Goal: Information Seeking & Learning: Learn about a topic

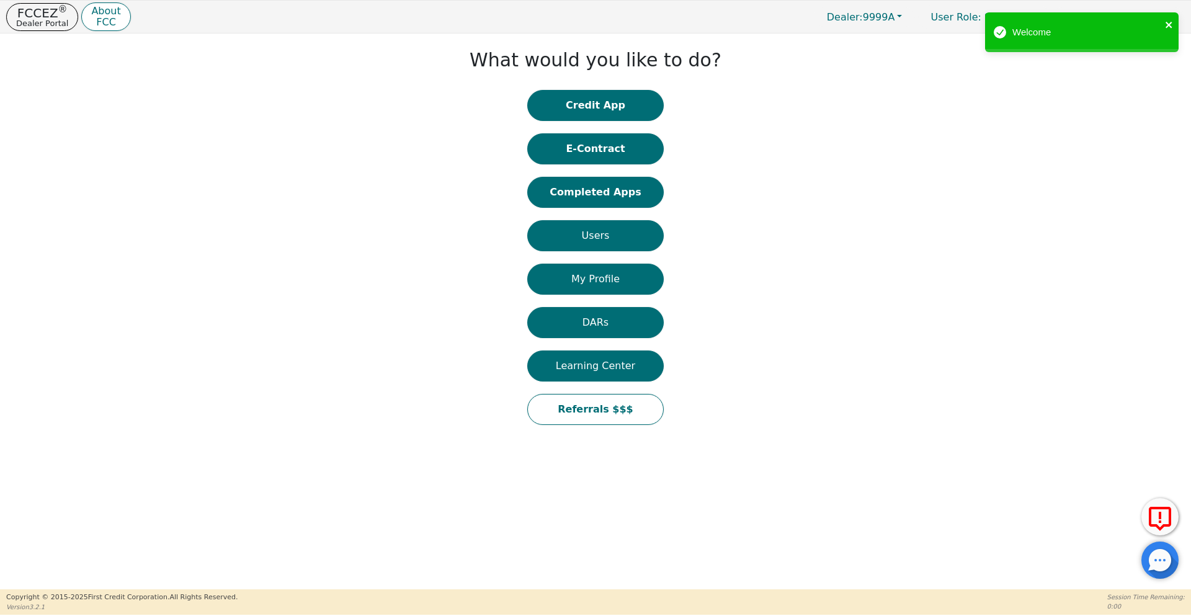
click at [1168, 24] on icon "close" at bounding box center [1168, 25] width 6 height 6
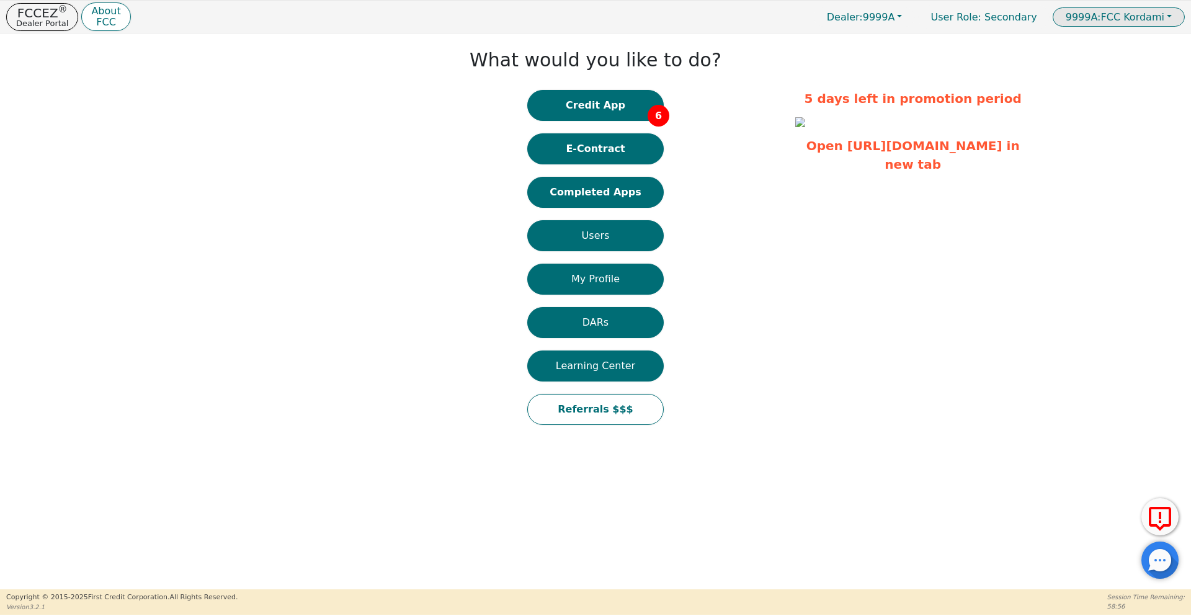
click at [1110, 21] on span "9999A: FCC Kordami" at bounding box center [1115, 17] width 99 height 12
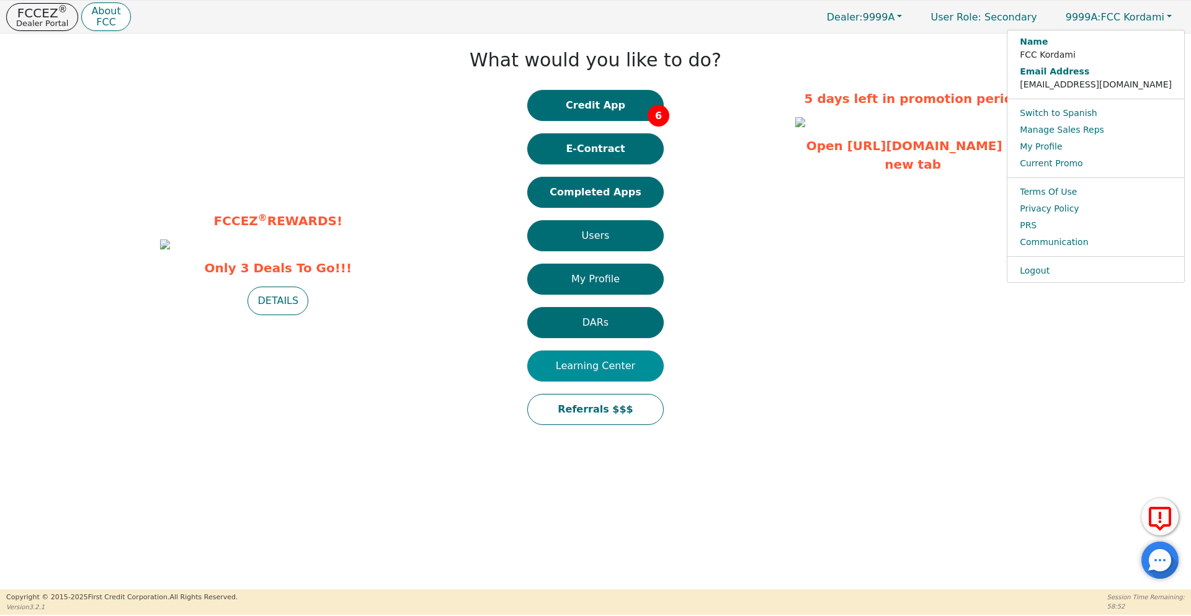
click at [590, 372] on button "Learning Center" at bounding box center [595, 365] width 136 height 31
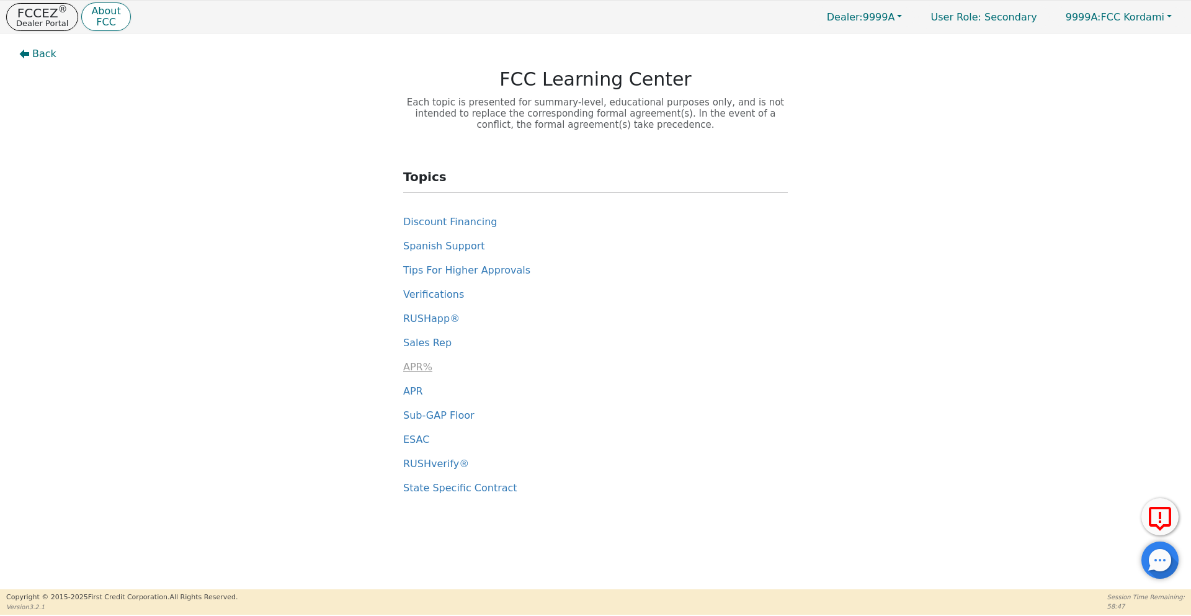
click at [423, 370] on span "APR%" at bounding box center [417, 367] width 29 height 12
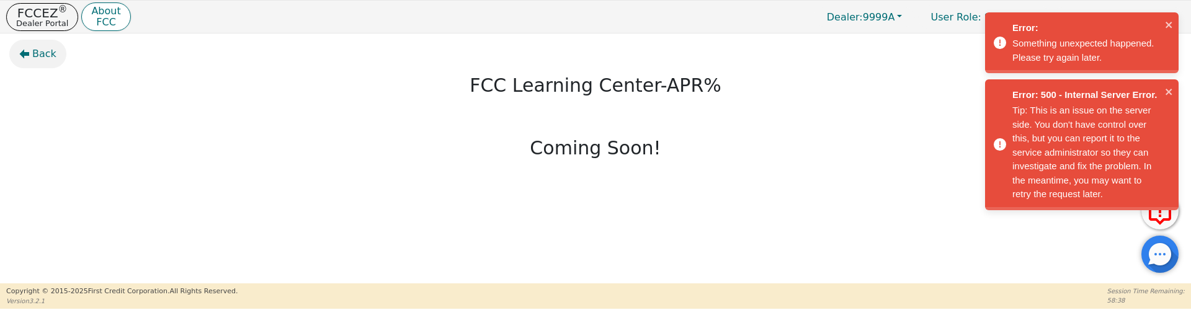
click at [40, 55] on span "Back" at bounding box center [44, 54] width 24 height 15
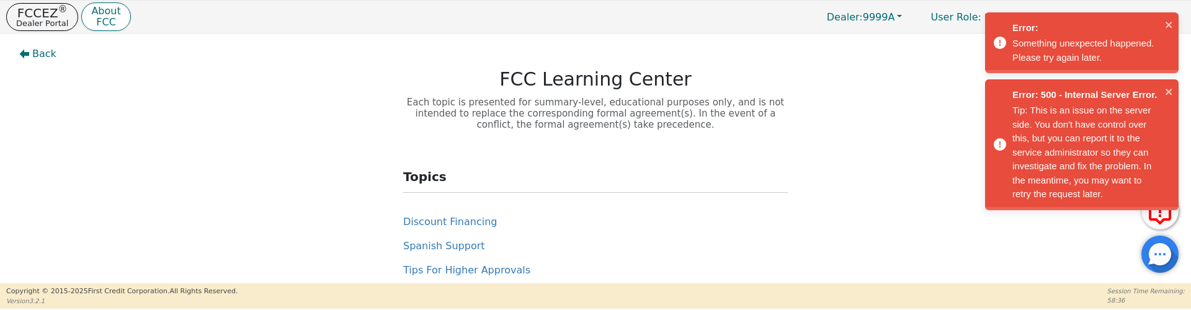
scroll to position [149, 0]
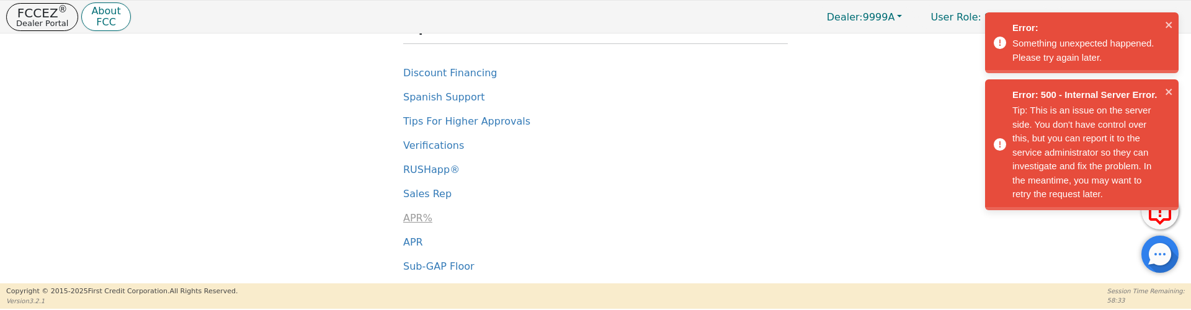
click at [419, 221] on span "APR%" at bounding box center [417, 218] width 29 height 12
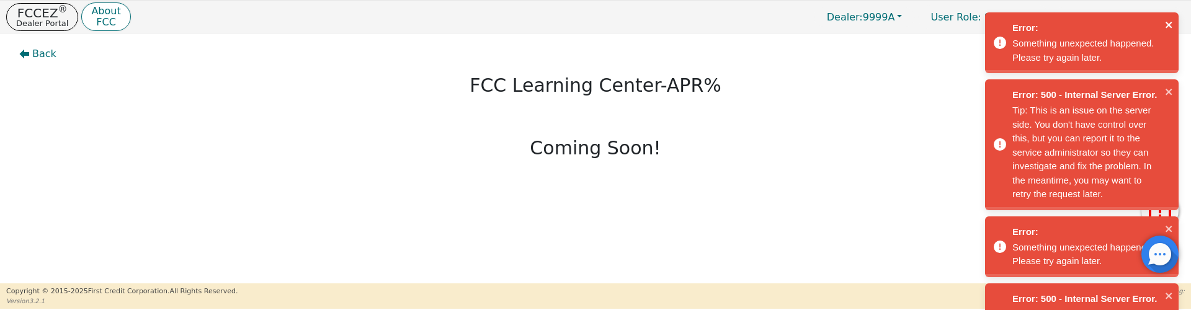
click at [1167, 29] on icon "close" at bounding box center [1169, 25] width 9 height 10
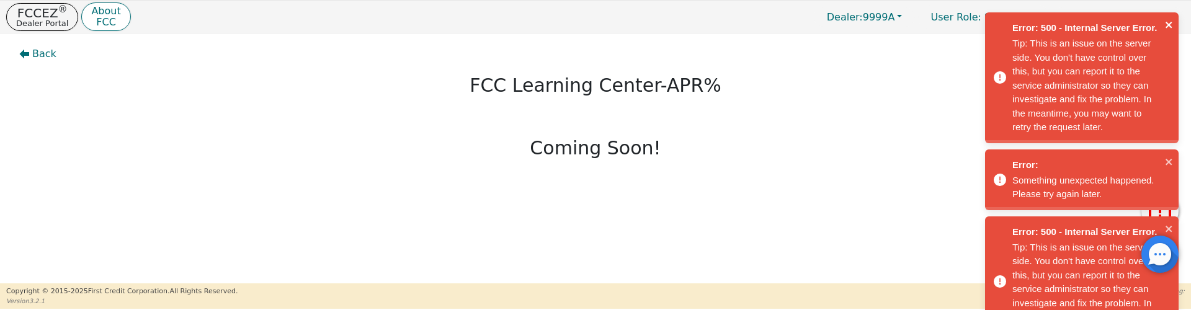
click at [1167, 29] on icon "close" at bounding box center [1169, 25] width 9 height 10
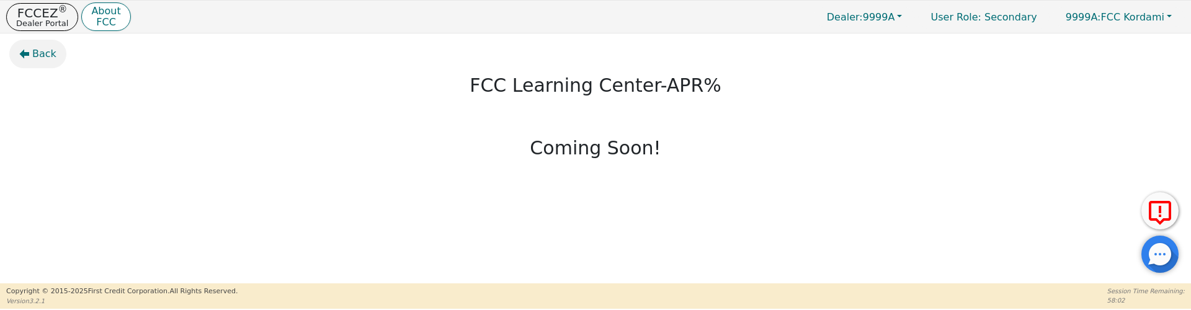
click at [40, 60] on span "Back" at bounding box center [44, 54] width 24 height 15
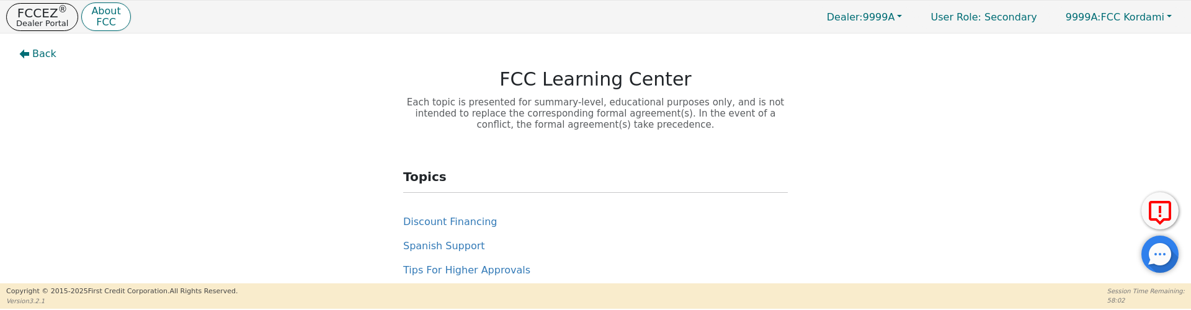
scroll to position [223, 0]
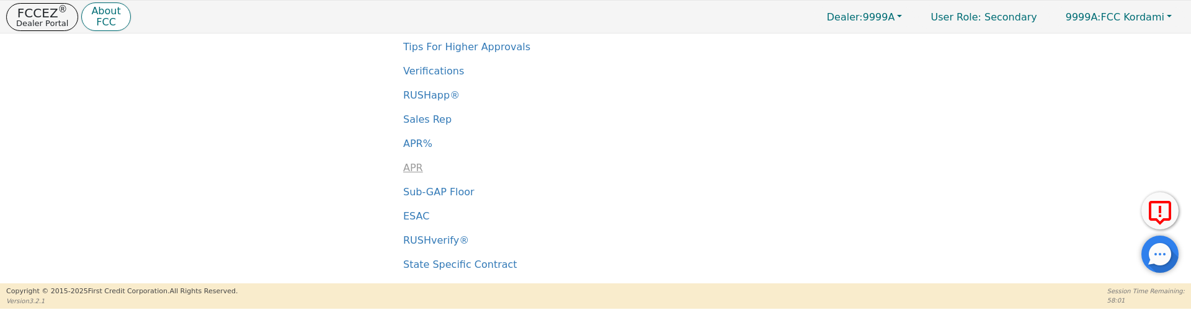
click at [412, 164] on span "APR" at bounding box center [413, 168] width 20 height 12
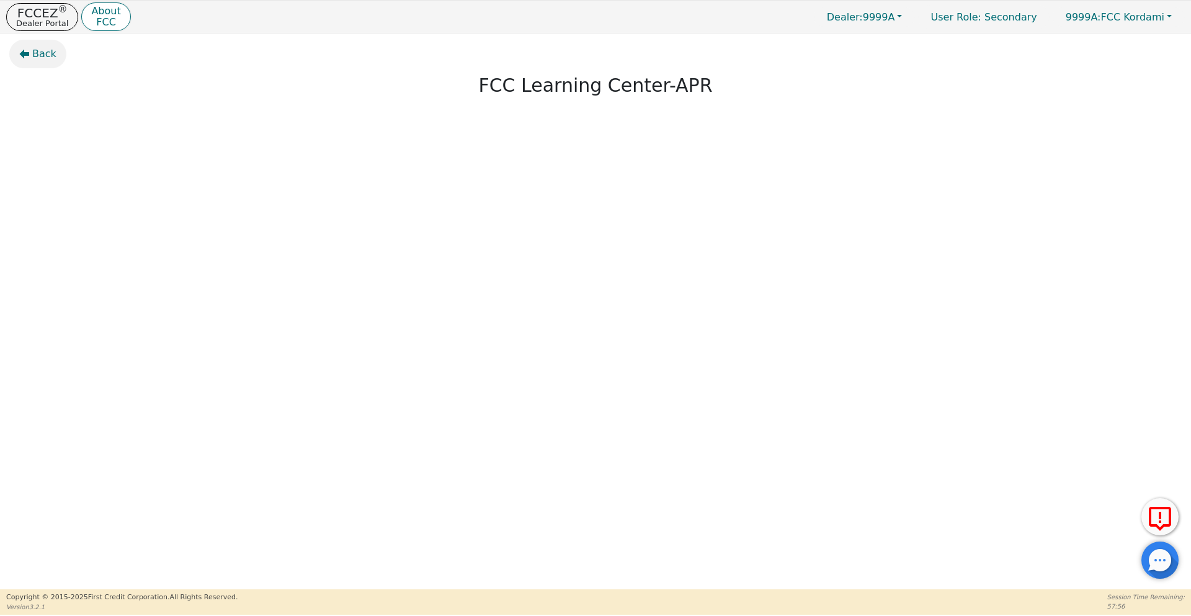
click at [26, 53] on icon "button" at bounding box center [25, 54] width 10 height 9
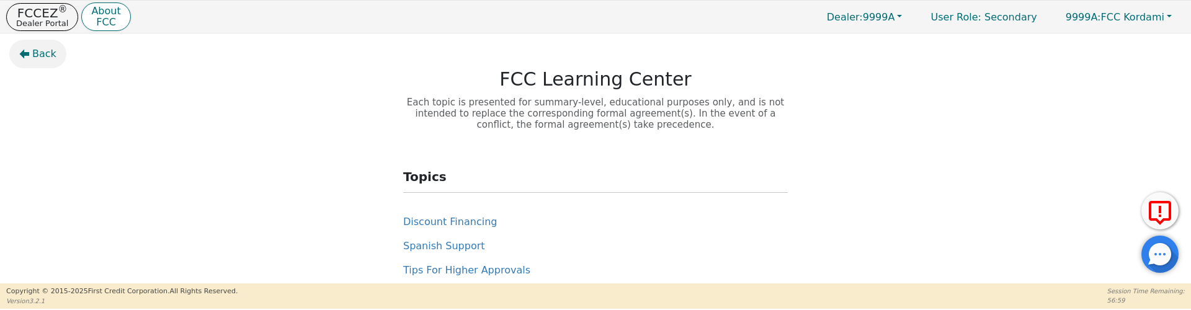
click at [43, 51] on span "Back" at bounding box center [44, 54] width 24 height 15
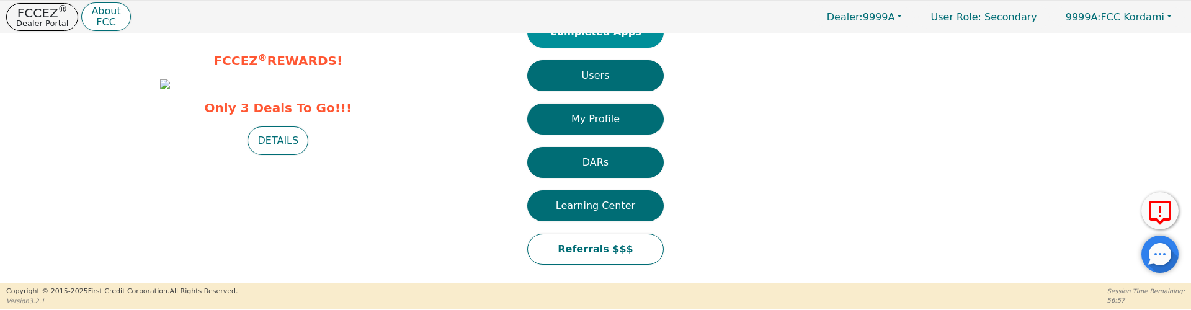
scroll to position [173, 0]
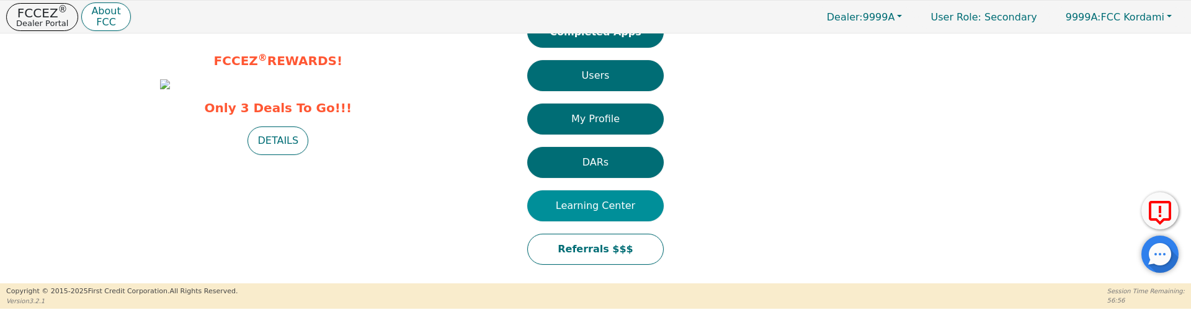
click at [612, 190] on button "Learning Center" at bounding box center [595, 205] width 136 height 31
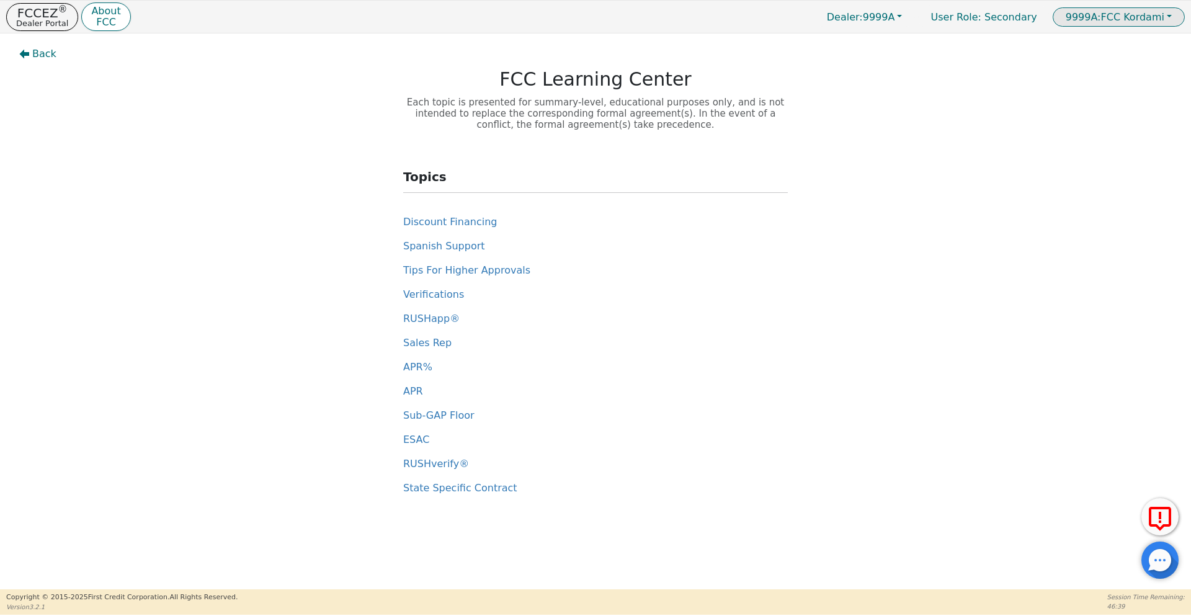
click at [1162, 20] on span "9999A: FCC Kordami" at bounding box center [1115, 17] width 99 height 12
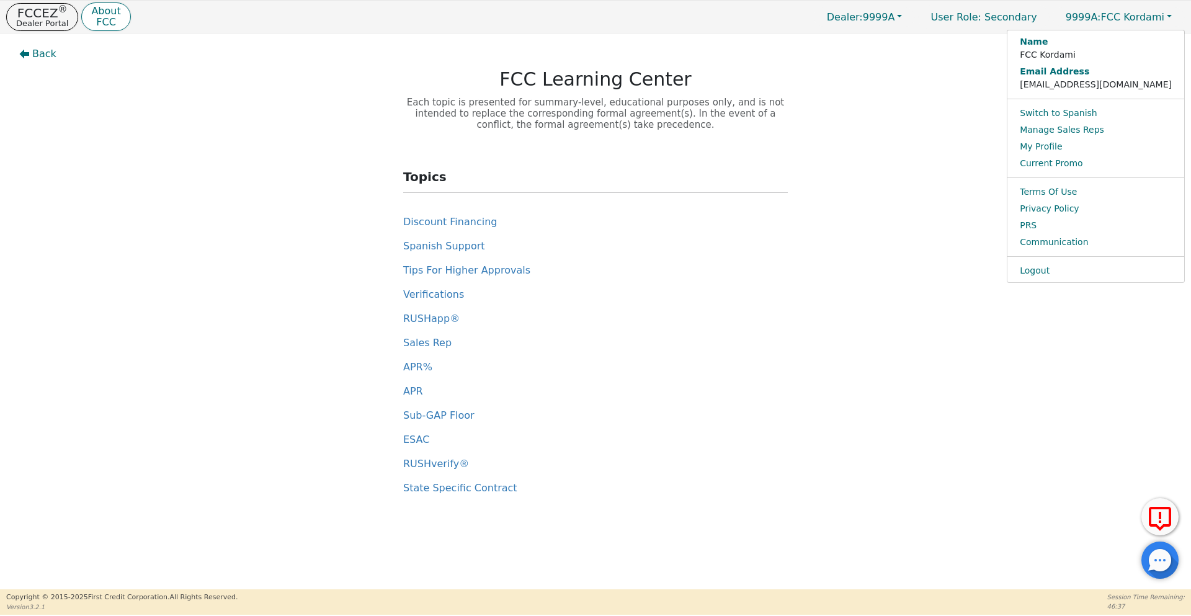
click at [858, 180] on div "Topics Discount Financing Spanish Support Tips For Higher Approvals Verificatio…" at bounding box center [596, 322] width 1182 height 347
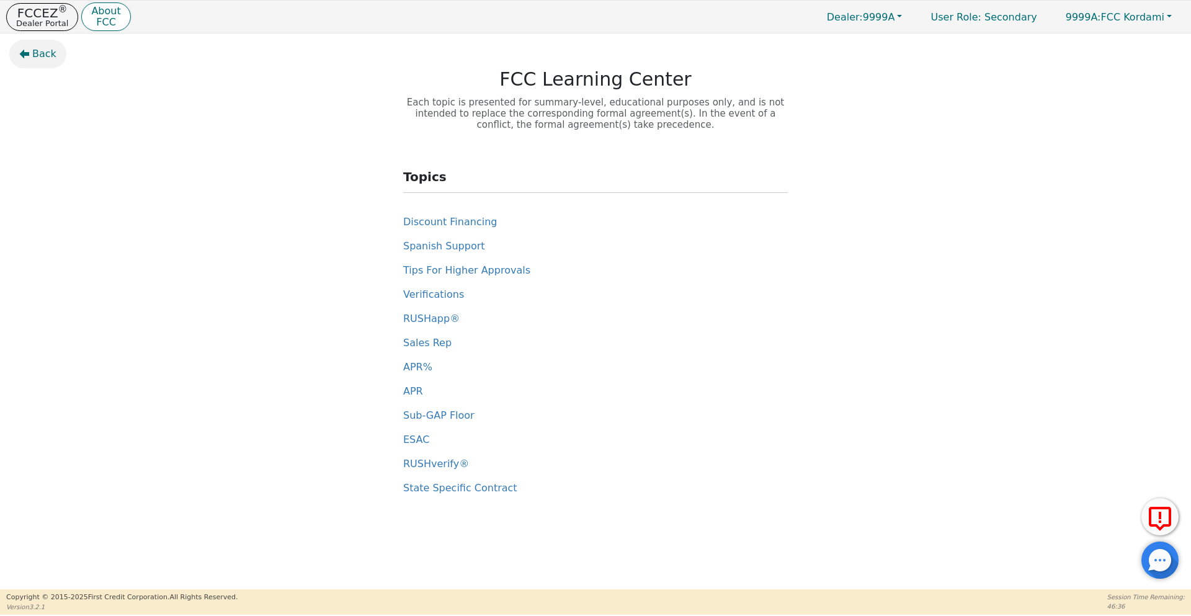
click at [36, 54] on span "Back" at bounding box center [44, 54] width 24 height 15
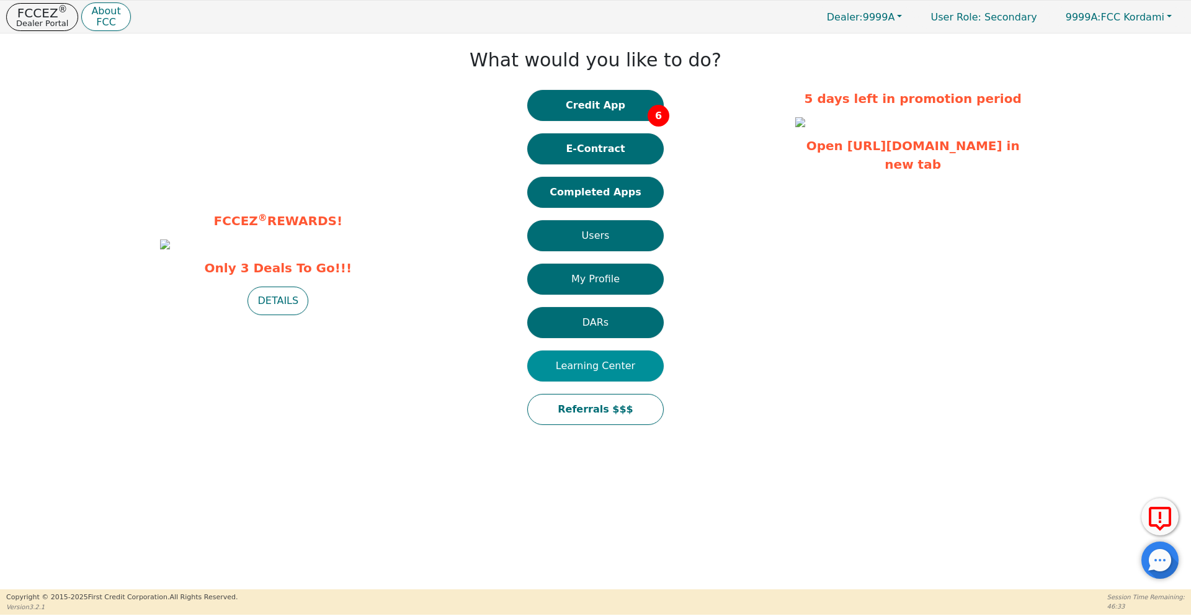
click at [605, 363] on button "Learning Center" at bounding box center [595, 365] width 136 height 31
click at [581, 359] on button "Learning Center" at bounding box center [595, 365] width 136 height 31
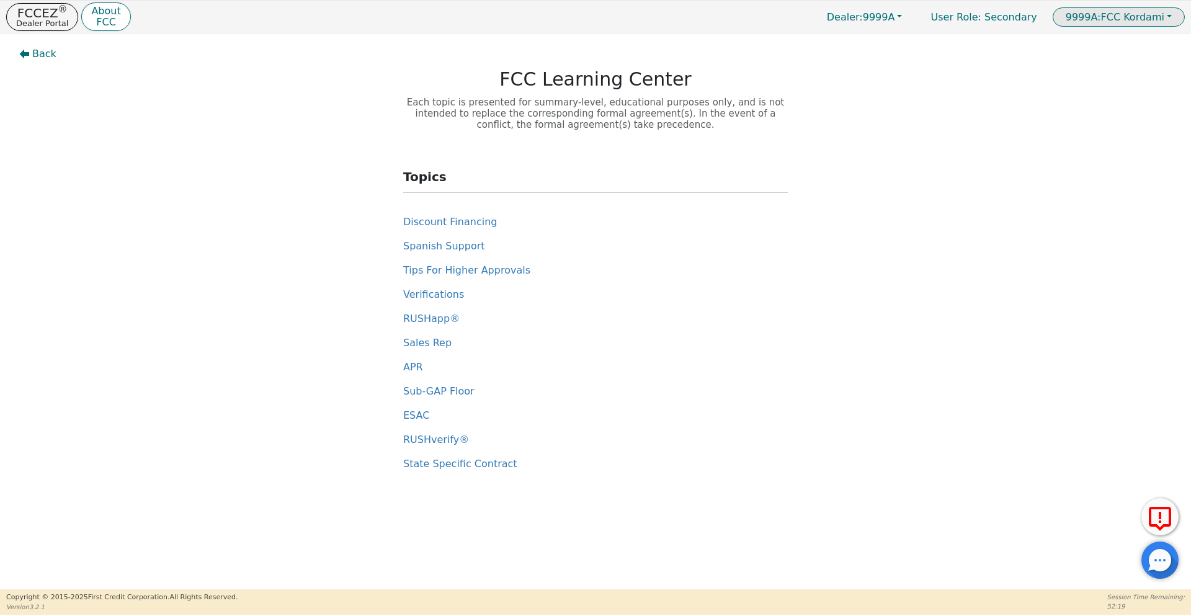
click at [1162, 22] on button "9999A: FCC Kordami" at bounding box center [1119, 16] width 132 height 19
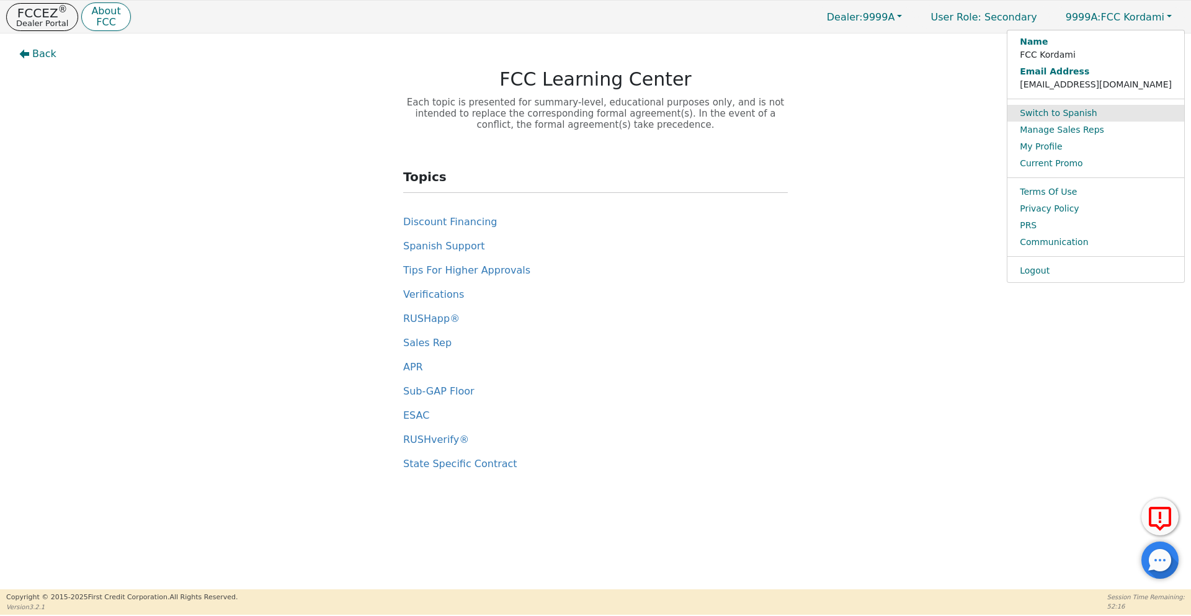
click at [1135, 114] on link "Switch to Spanish" at bounding box center [1095, 113] width 177 height 17
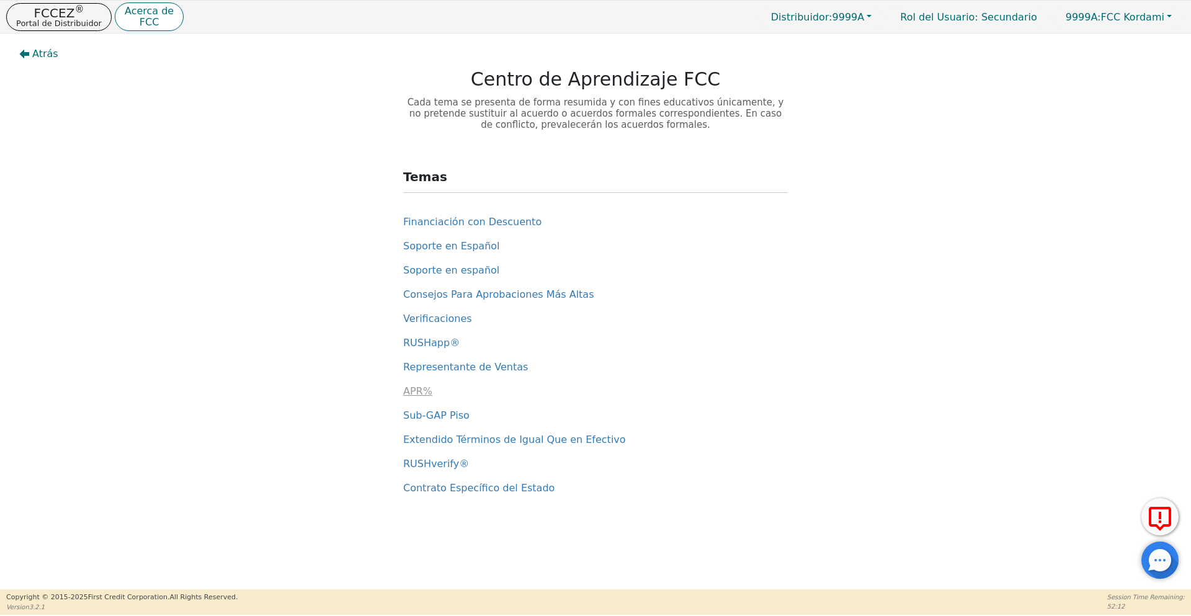
click at [416, 390] on span "APR%" at bounding box center [417, 391] width 29 height 12
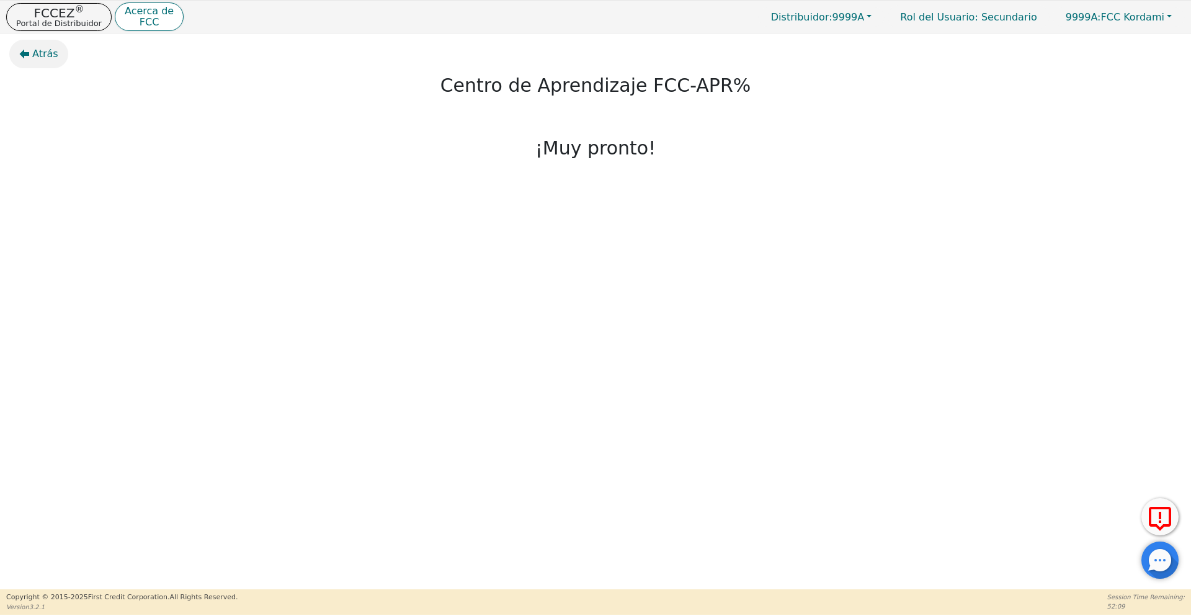
click at [42, 55] on span "Atrás" at bounding box center [45, 54] width 26 height 15
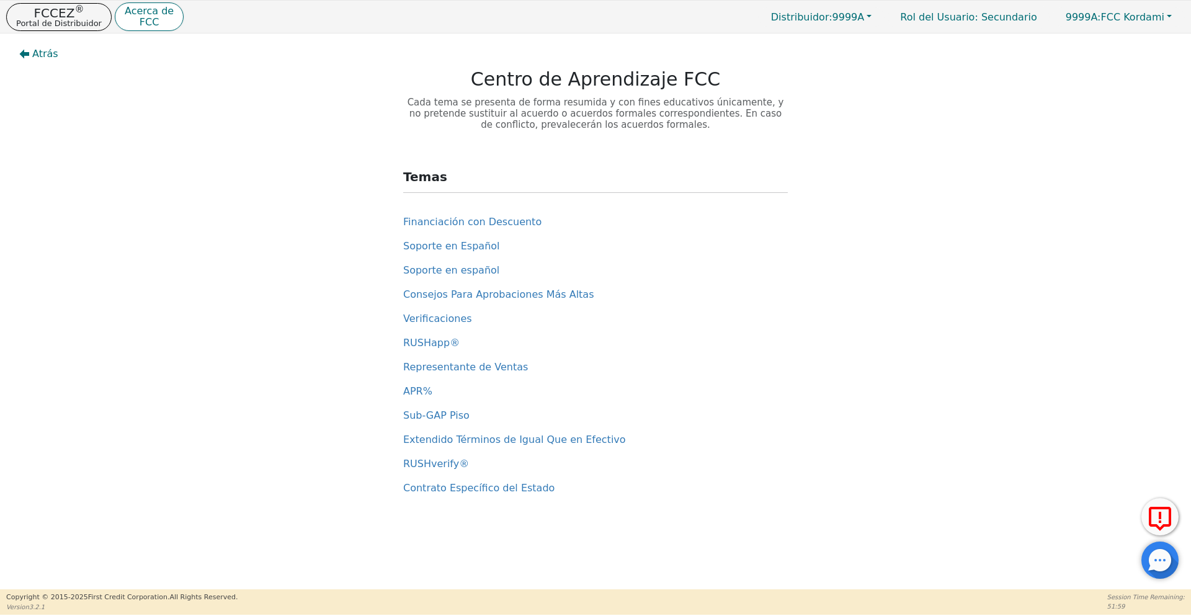
click at [42, 55] on span "Atrás" at bounding box center [45, 54] width 26 height 15
click at [1164, 16] on button "9999A: FCC Kordami" at bounding box center [1119, 16] width 132 height 19
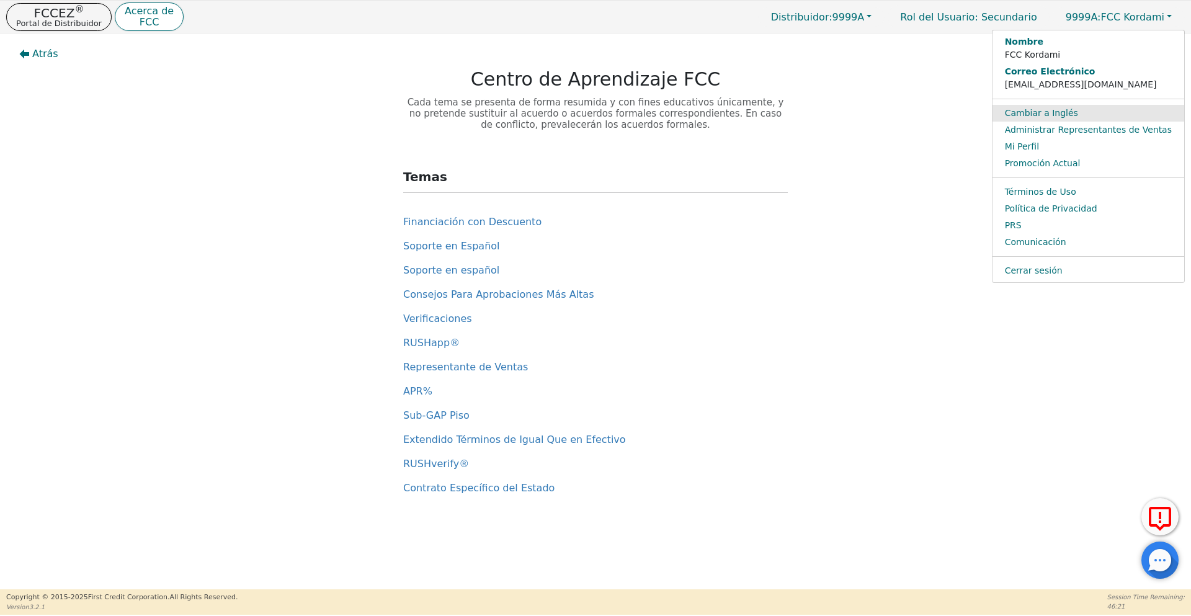
click at [1066, 110] on link "Cambiar a Inglés" at bounding box center [1088, 113] width 192 height 17
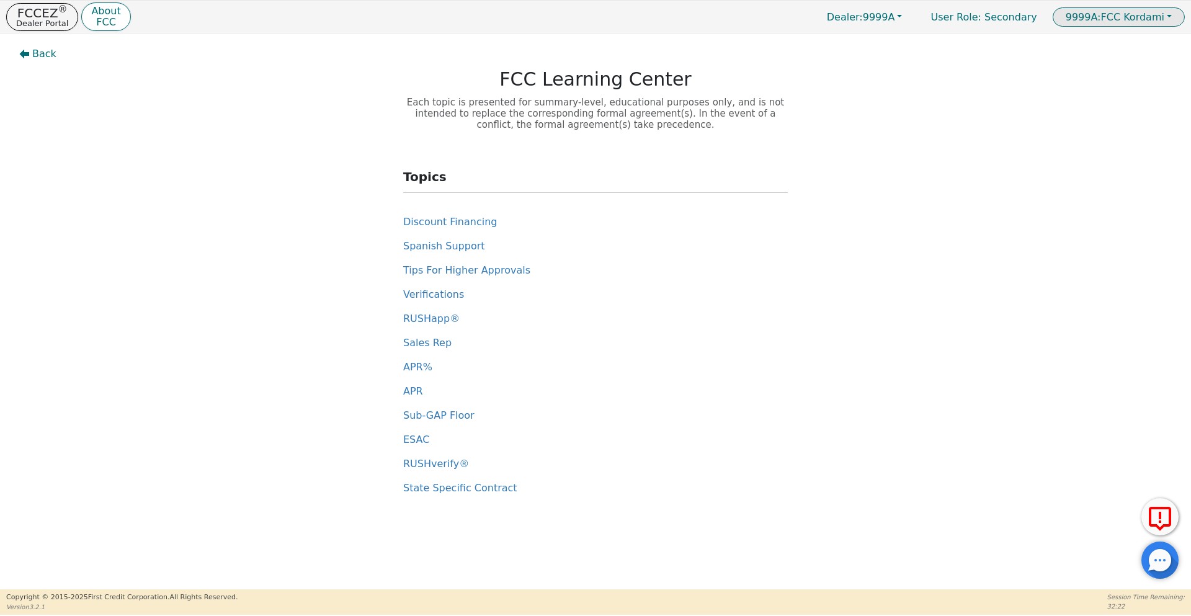
click at [1128, 14] on span "9999A: FCC Kordami" at bounding box center [1115, 17] width 99 height 12
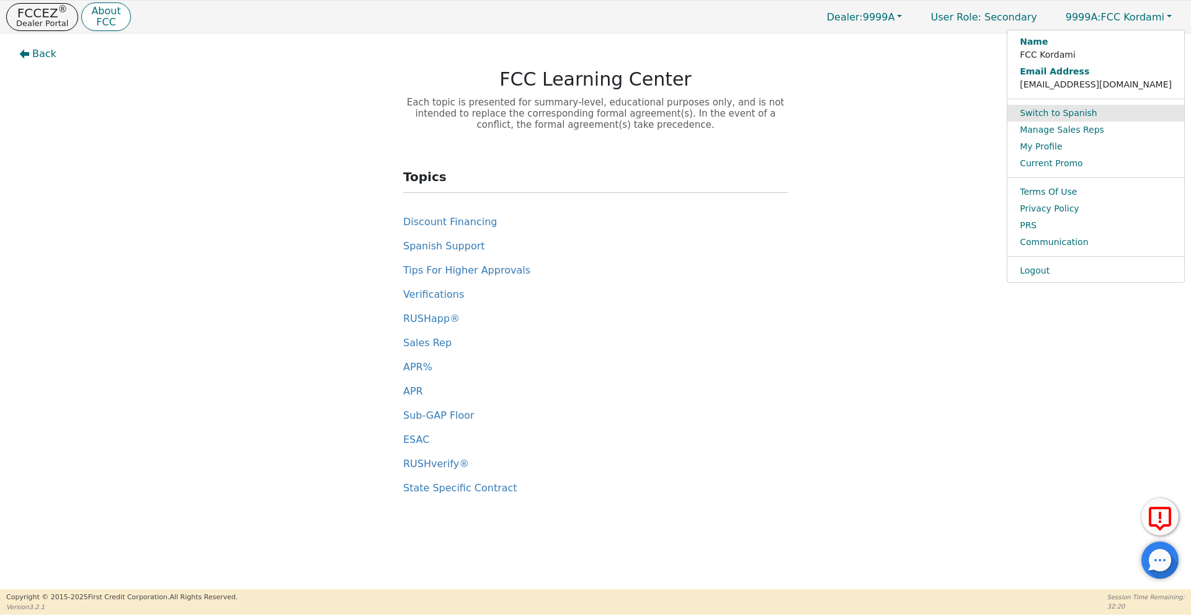
click at [1152, 114] on link "Switch to Spanish" at bounding box center [1095, 113] width 177 height 17
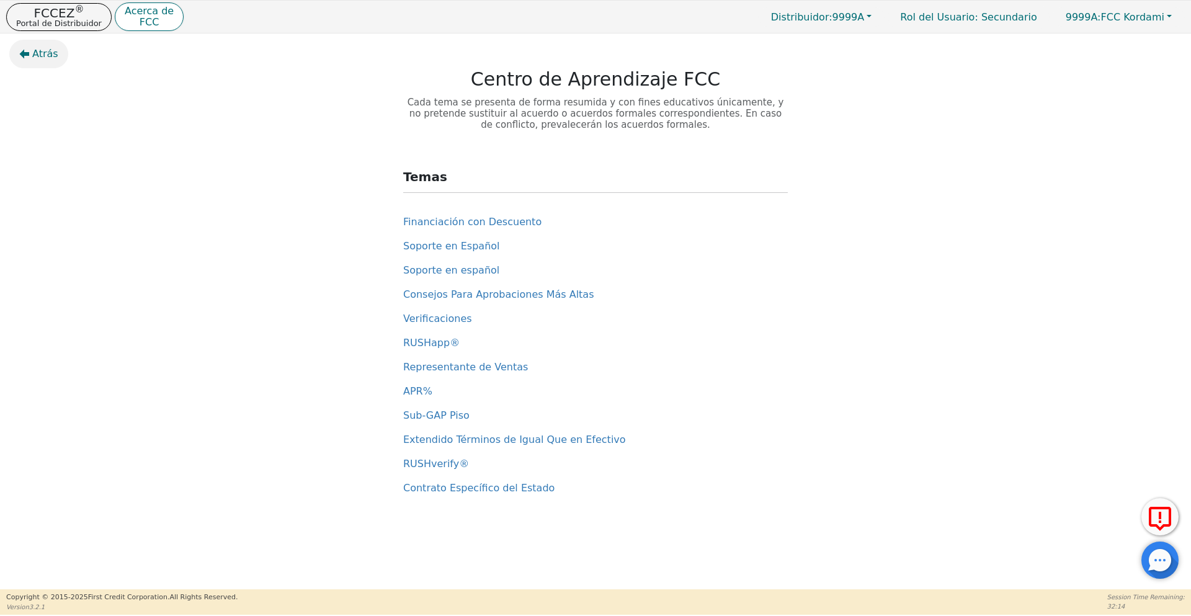
click at [32, 58] on button "Atrás" at bounding box center [38, 54] width 59 height 29
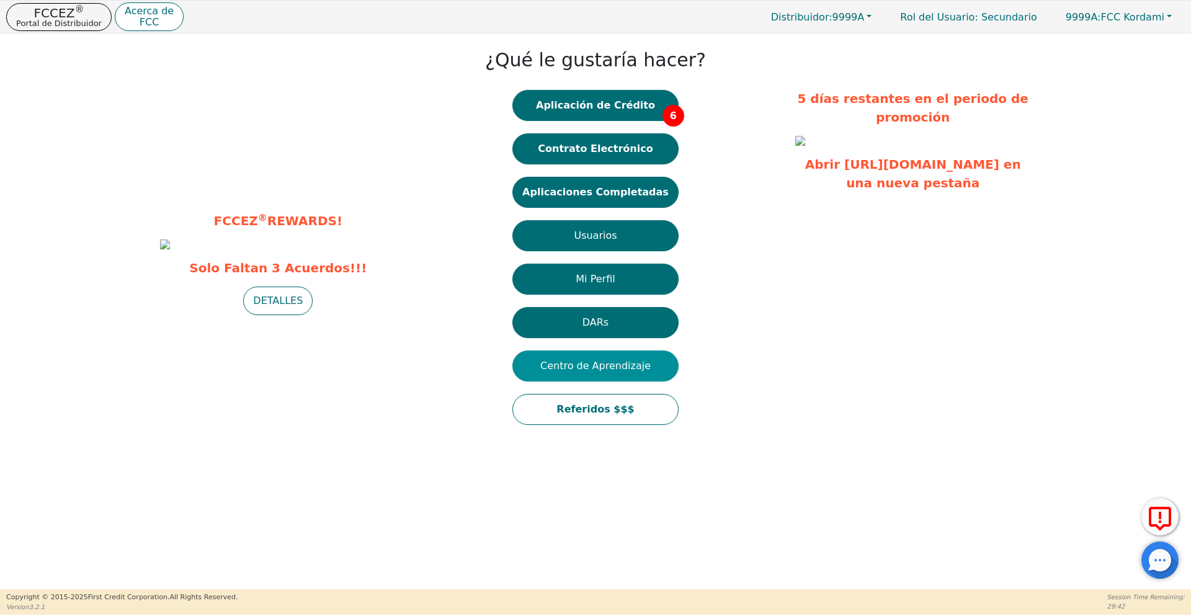
click at [633, 370] on button "Centro de Aprendizaje" at bounding box center [595, 365] width 166 height 31
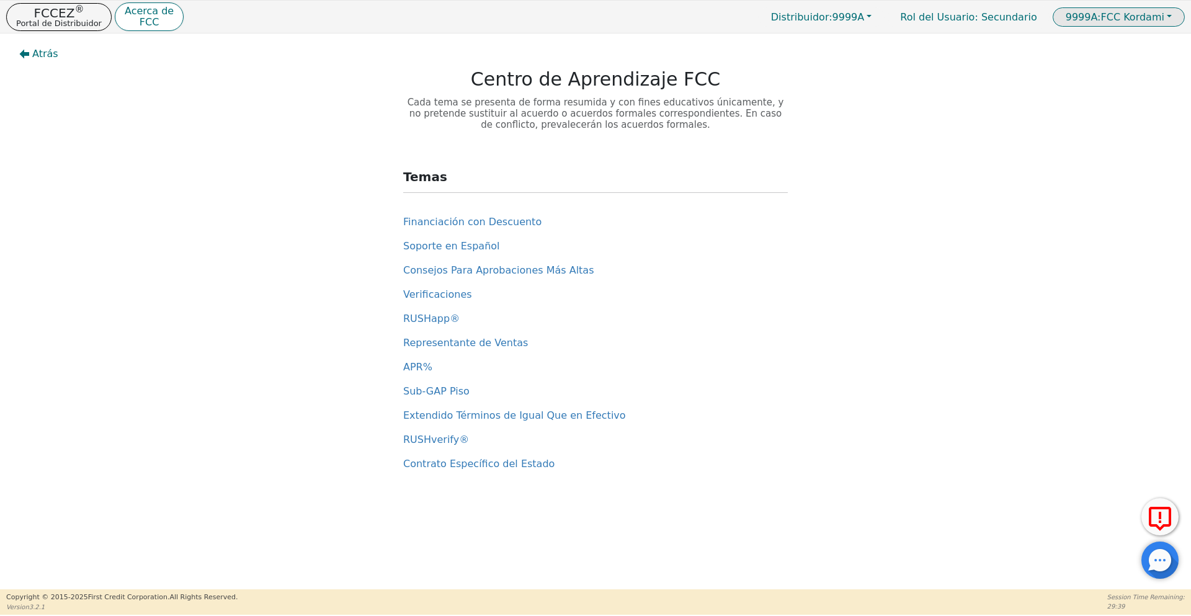
click at [1146, 17] on span "9999A: FCC Kordami" at bounding box center [1115, 17] width 99 height 12
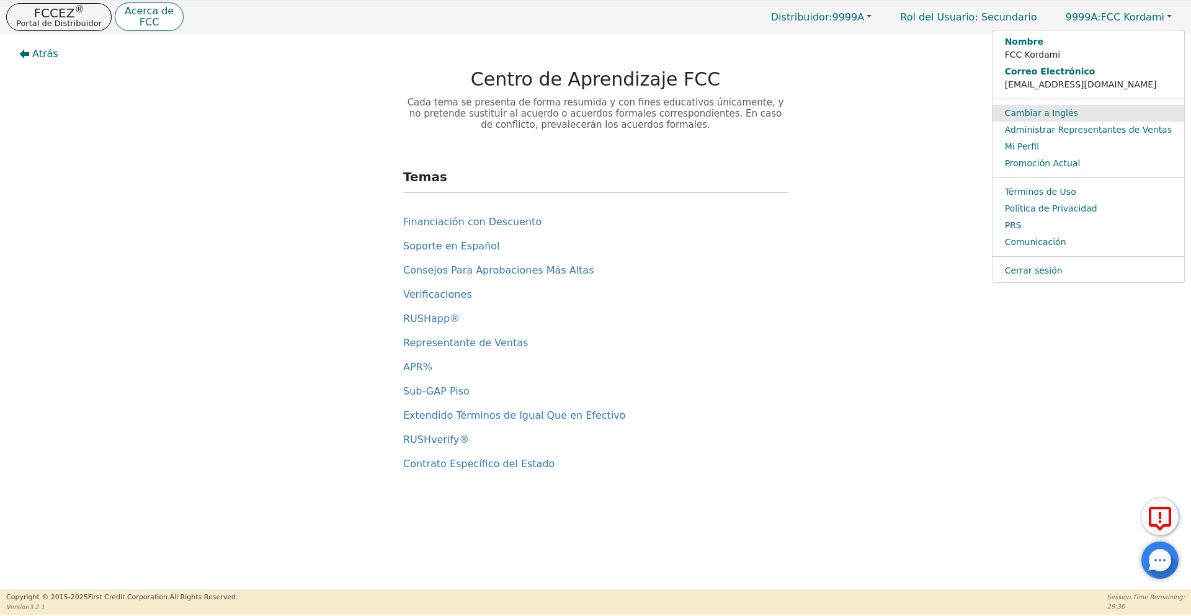
click at [1070, 112] on link "Cambiar a Inglés" at bounding box center [1088, 113] width 192 height 17
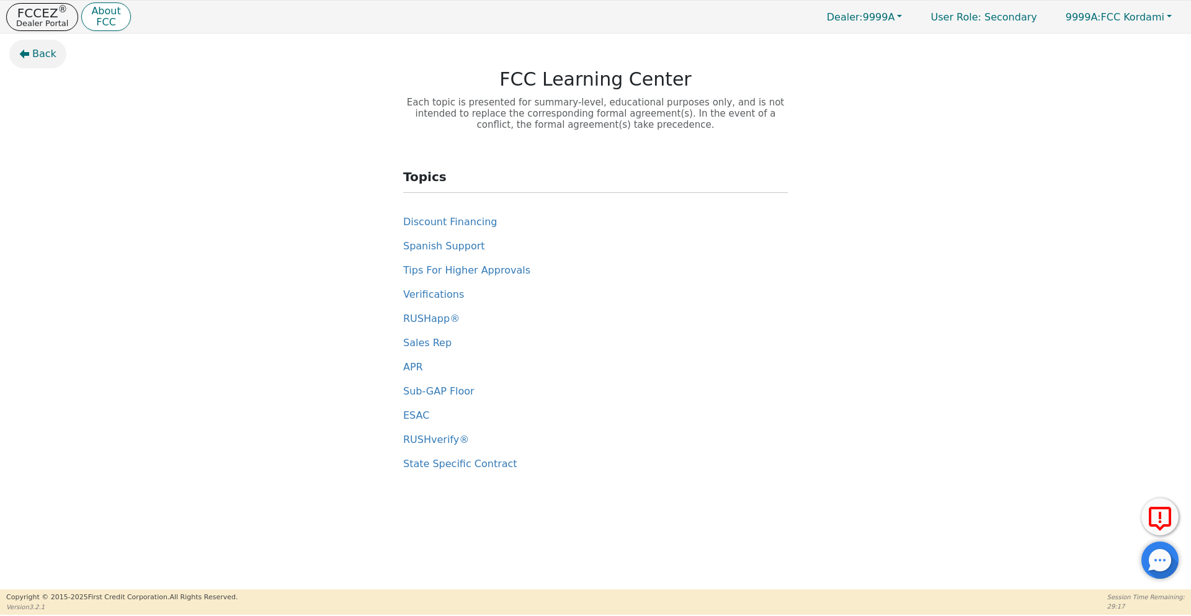
click at [45, 61] on span "Back" at bounding box center [44, 54] width 24 height 15
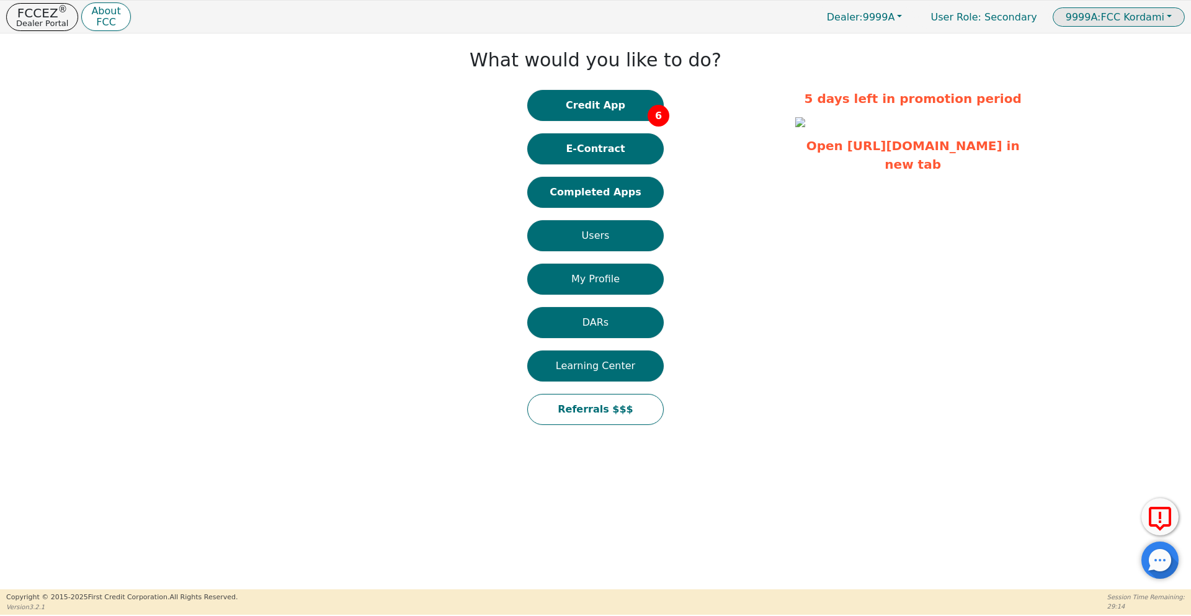
click at [1155, 12] on span "9999A: FCC Kordami" at bounding box center [1115, 17] width 99 height 12
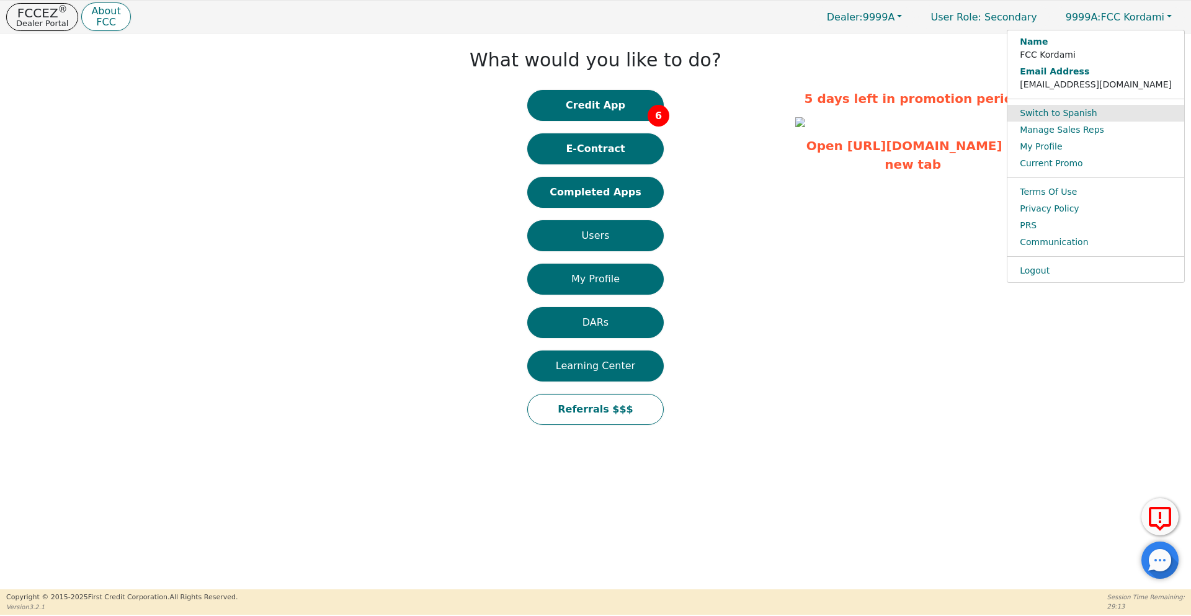
click at [1144, 113] on link "Switch to Spanish" at bounding box center [1095, 113] width 177 height 17
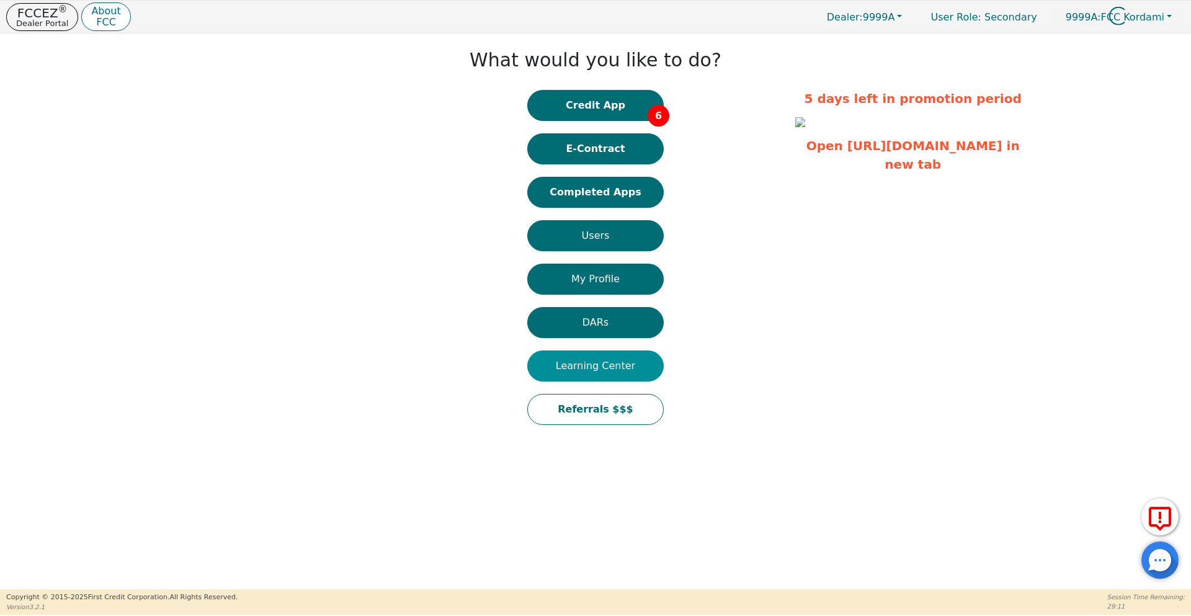
click at [598, 365] on button "Learning Center" at bounding box center [595, 365] width 136 height 31
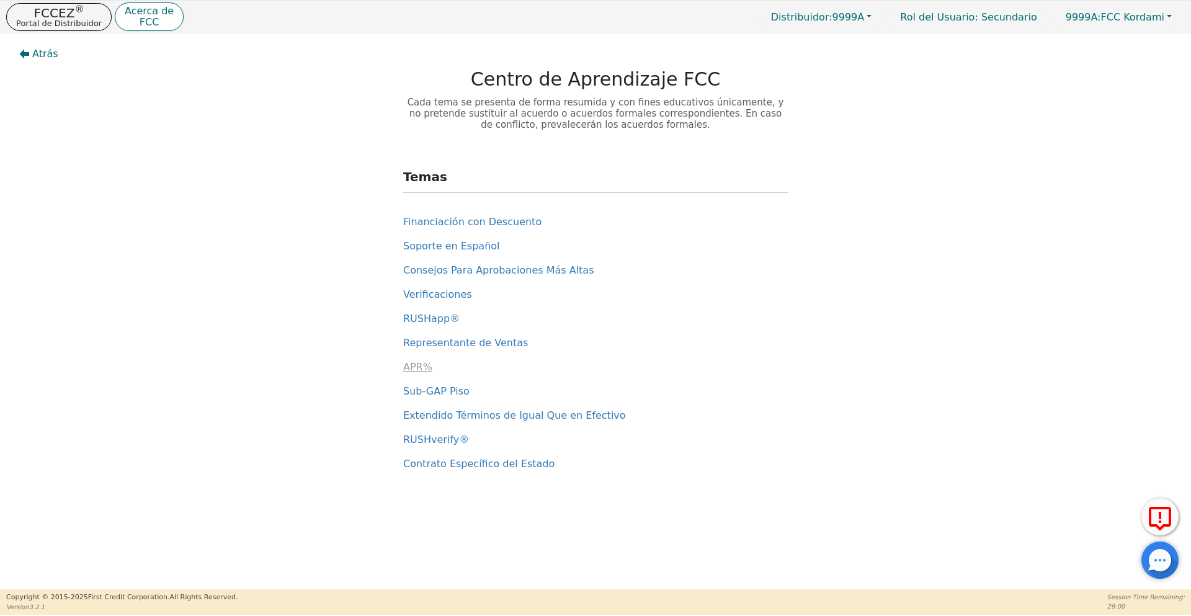
click at [417, 367] on span "APR%" at bounding box center [417, 367] width 29 height 12
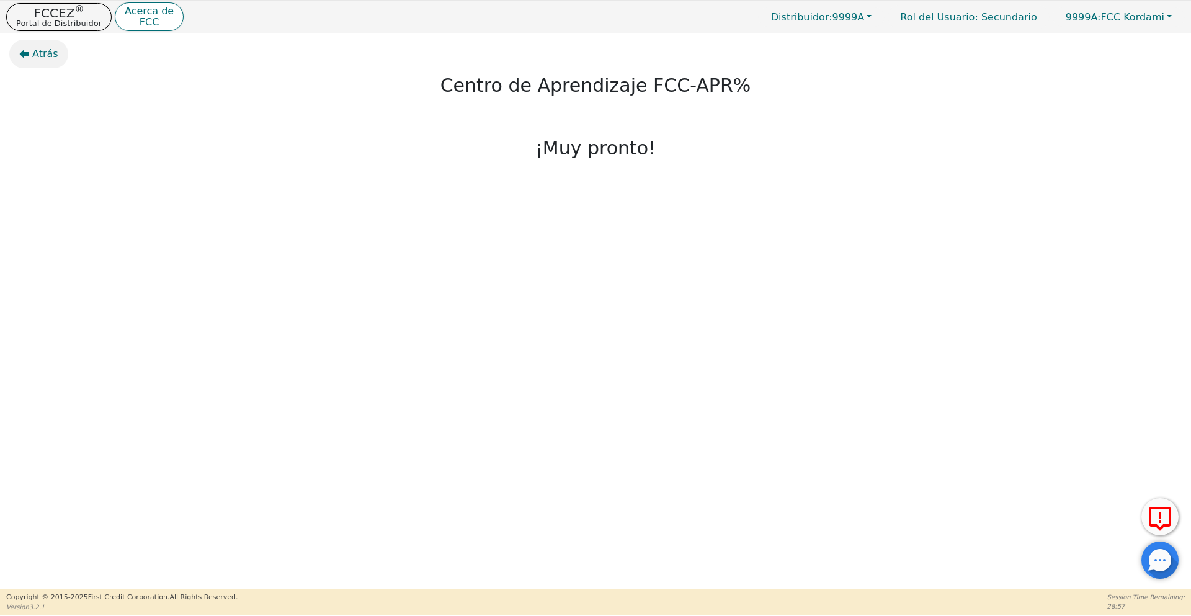
click at [47, 59] on span "Atrás" at bounding box center [45, 54] width 26 height 15
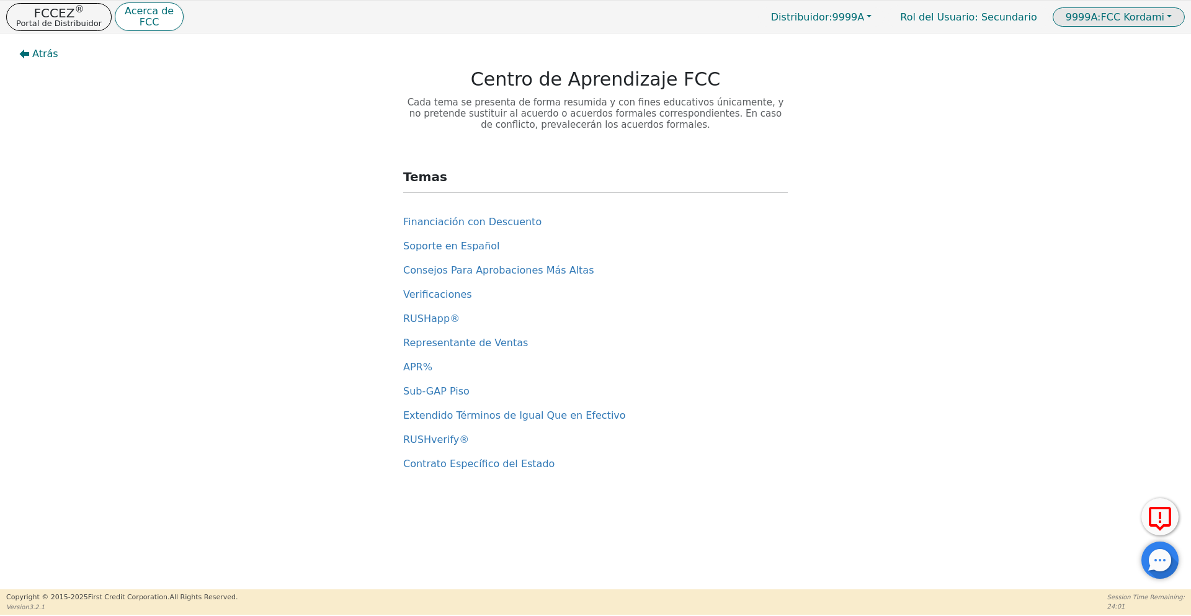
click at [1172, 9] on button "9999A: FCC Kordami" at bounding box center [1119, 16] width 132 height 19
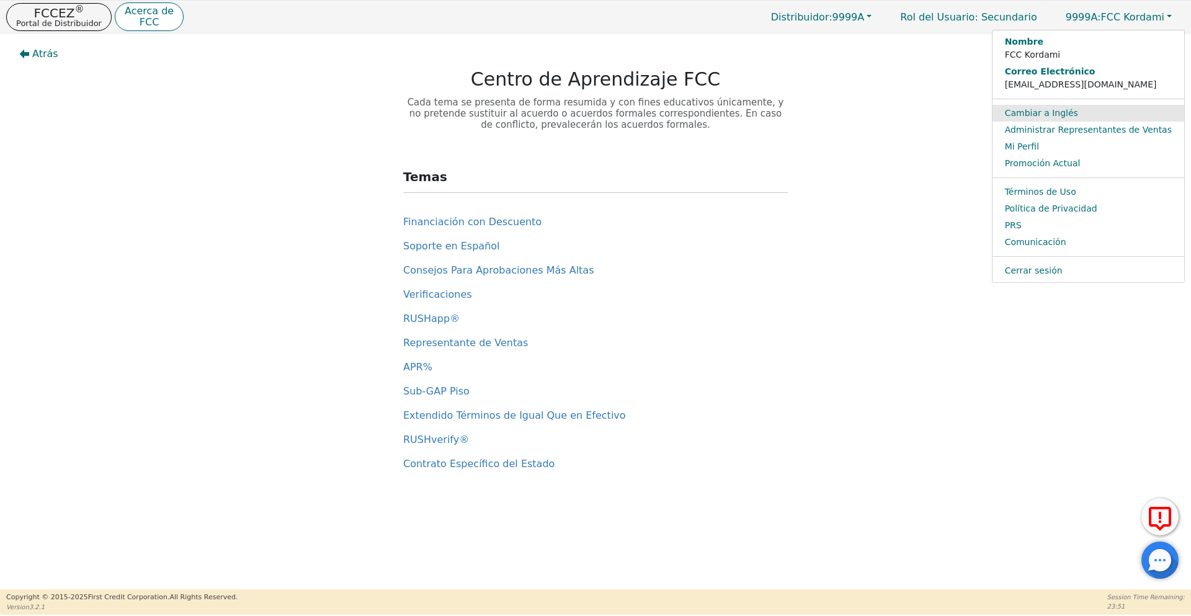
click at [1061, 115] on link "Cambiar a Inglés" at bounding box center [1088, 113] width 192 height 17
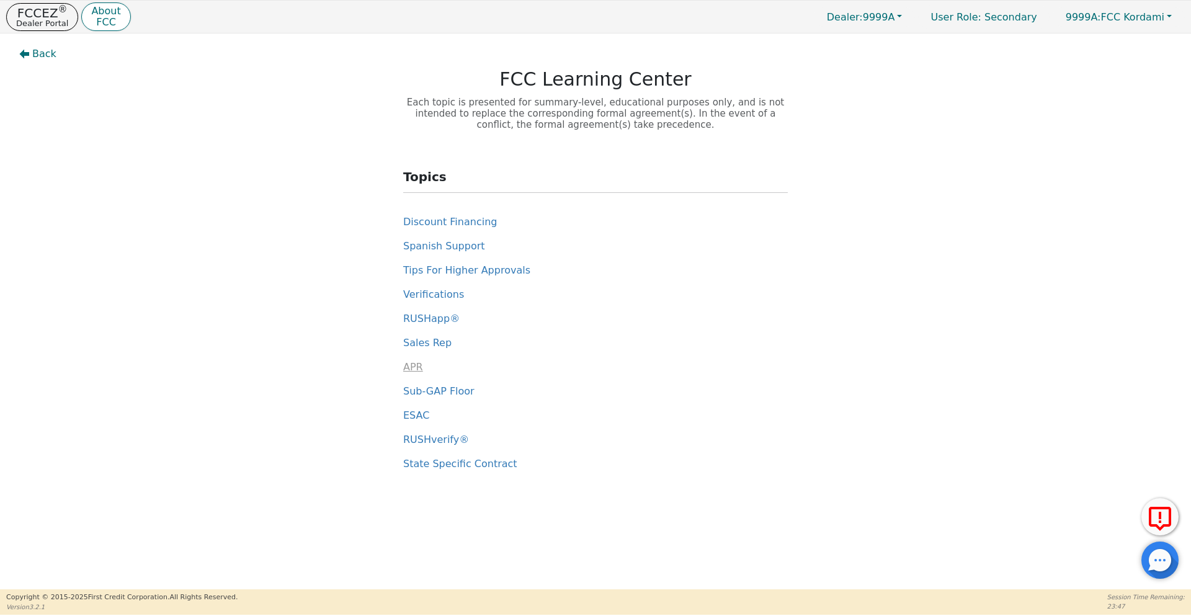
click at [415, 371] on span "APR" at bounding box center [413, 367] width 20 height 12
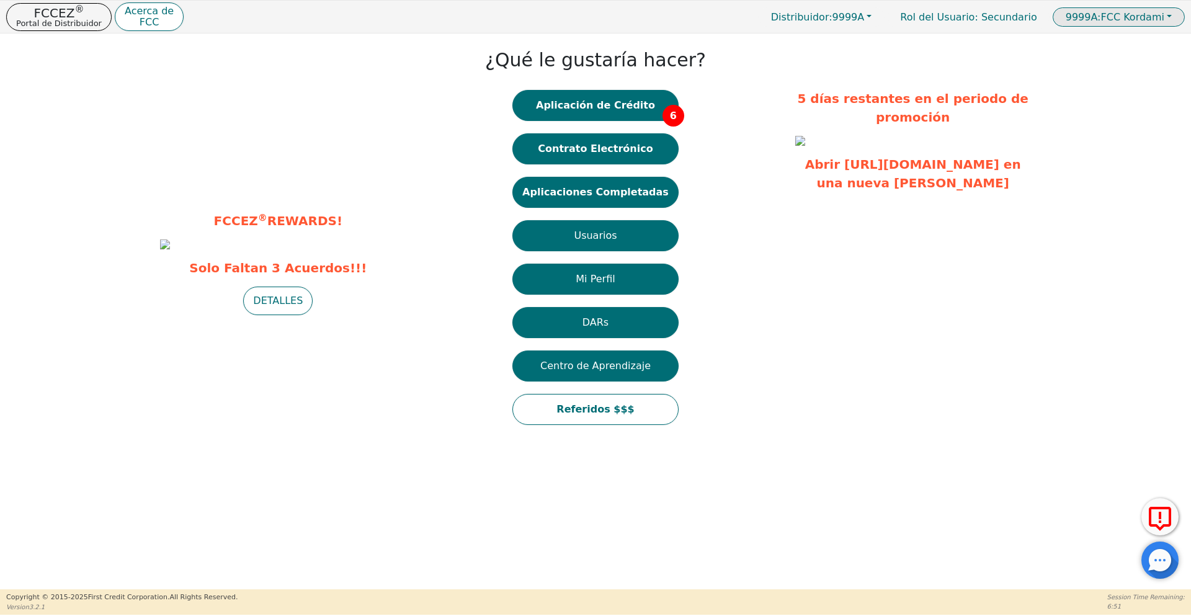
click at [1171, 19] on button "9999A: FCC Kordami" at bounding box center [1119, 16] width 132 height 19
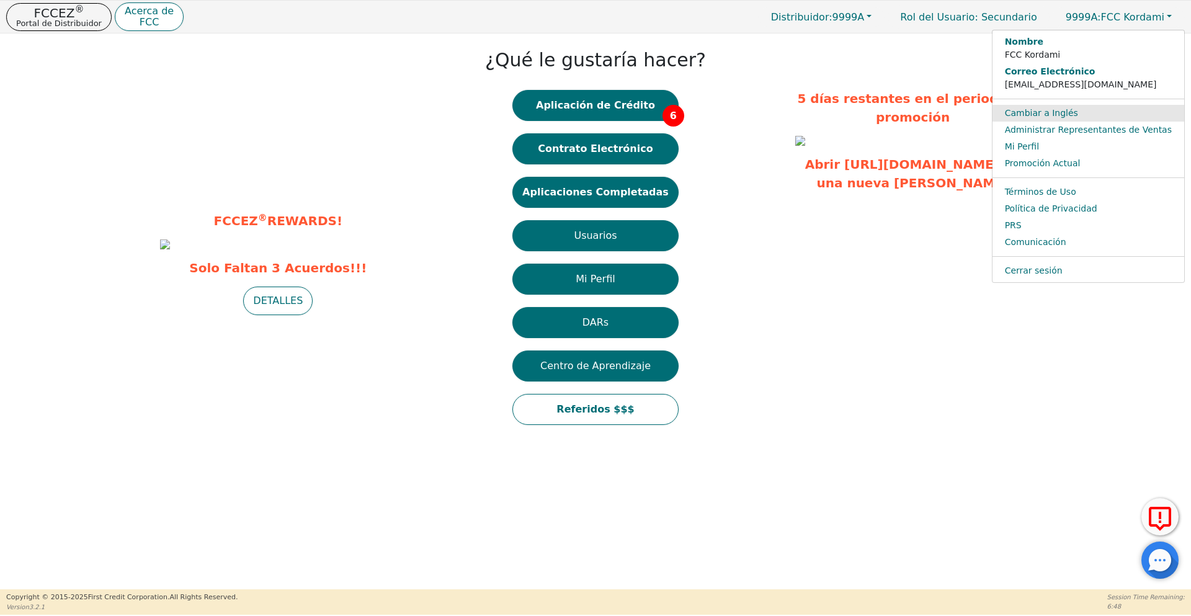
click at [1073, 114] on link "Cambiar a Inglés" at bounding box center [1088, 113] width 192 height 17
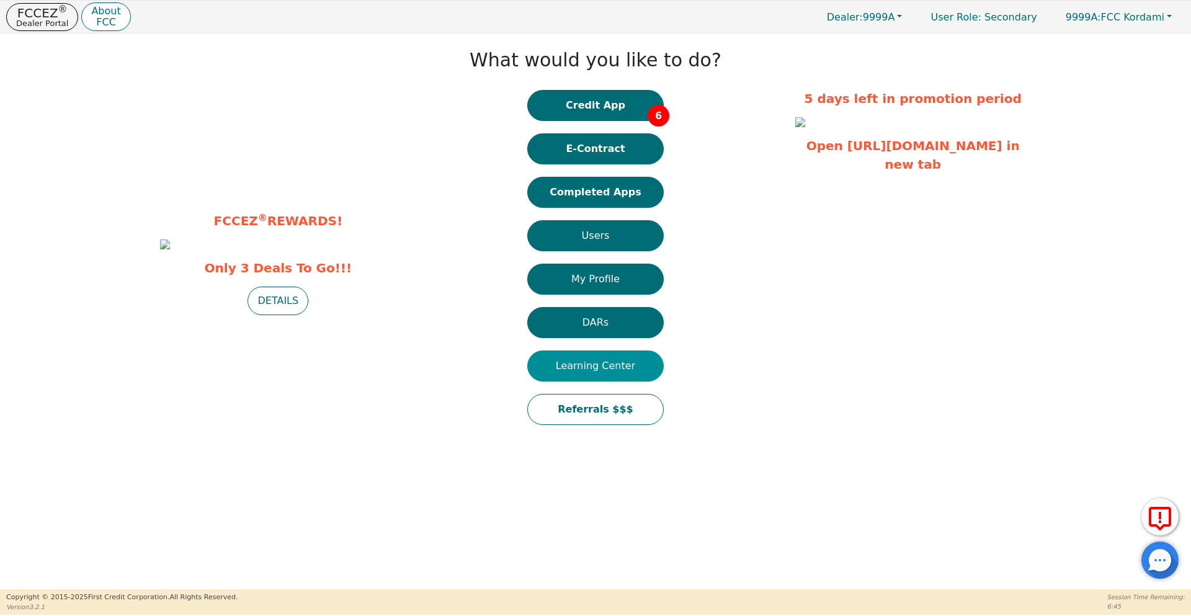
click at [609, 363] on button "Learning Center" at bounding box center [595, 365] width 136 height 31
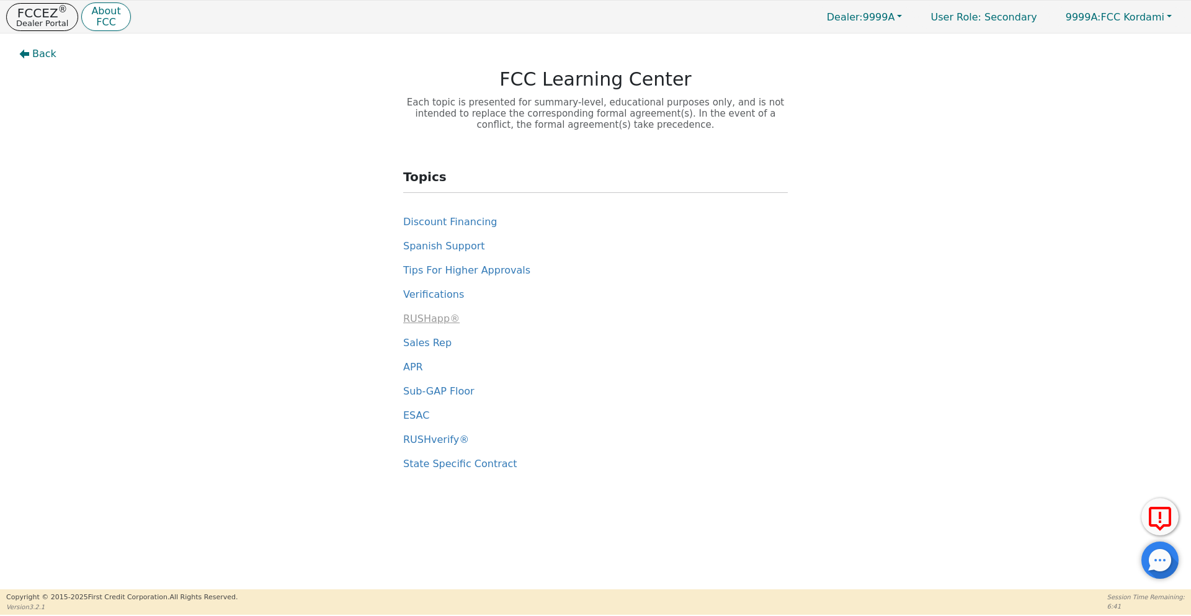
click at [430, 314] on span "RUSHapp®" at bounding box center [431, 319] width 56 height 12
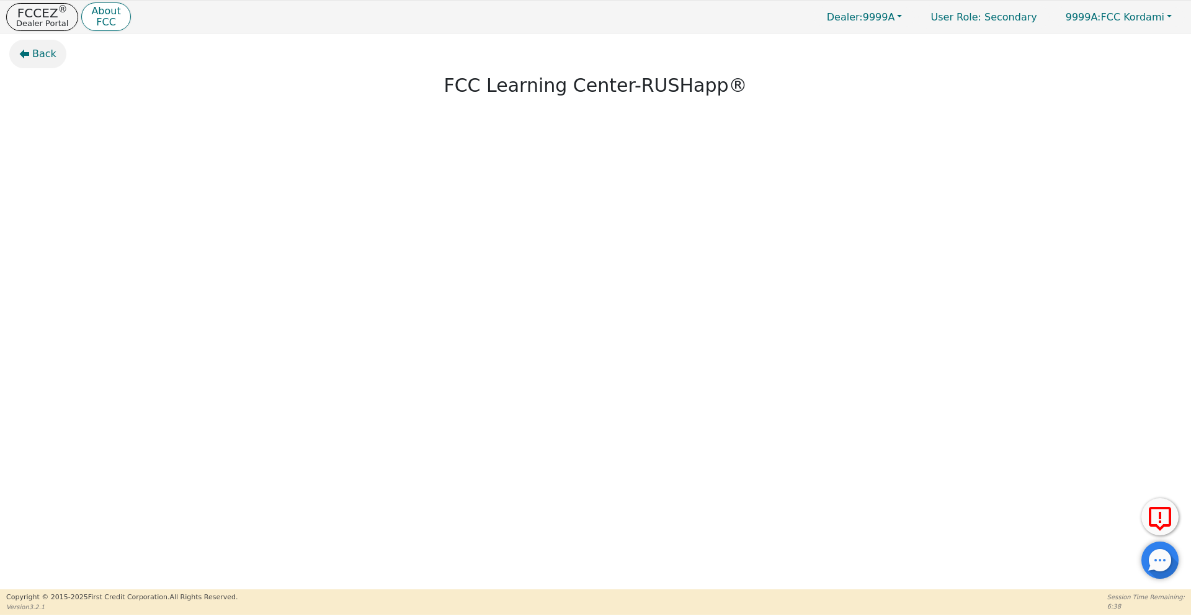
click at [46, 53] on span "Back" at bounding box center [44, 54] width 24 height 15
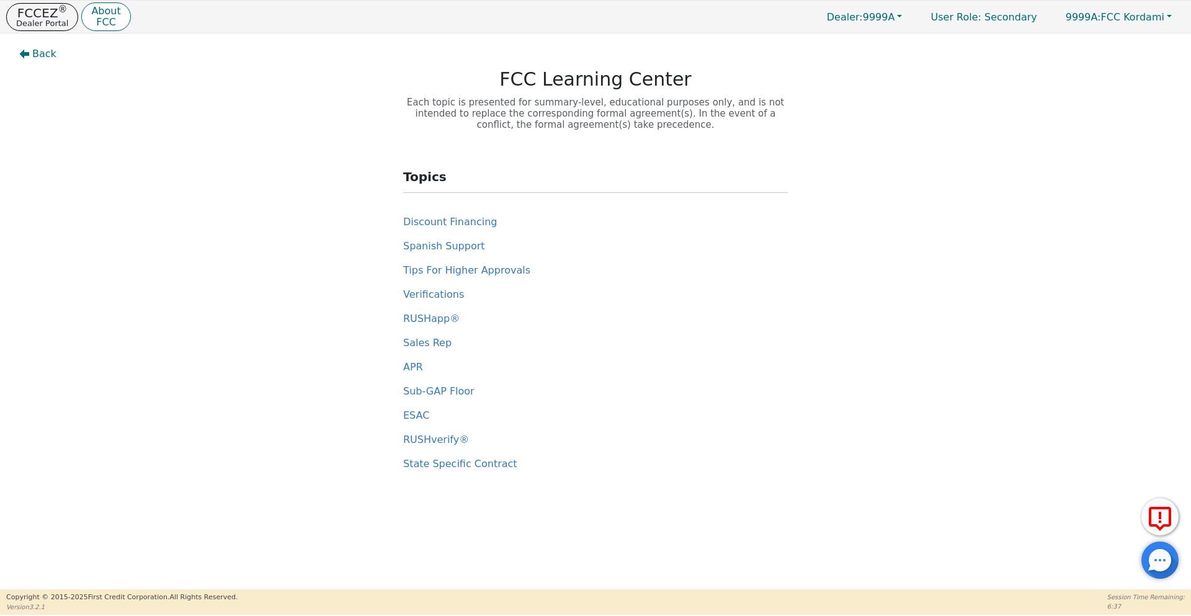
click at [904, 315] on div "Topics Discount Financing Spanish Support Tips For Higher Approvals Verificatio…" at bounding box center [596, 310] width 1182 height 323
